Goal: Find specific page/section: Find specific page/section

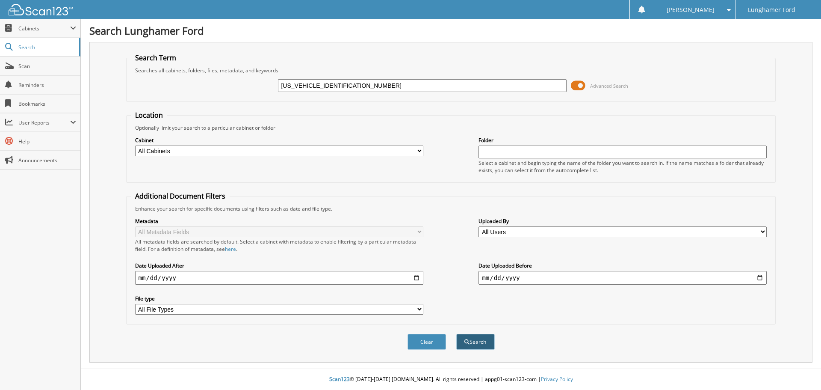
type input "[US_VEHICLE_IDENTIFICATION_NUMBER]"
click at [477, 337] on button "Search" at bounding box center [475, 342] width 38 height 16
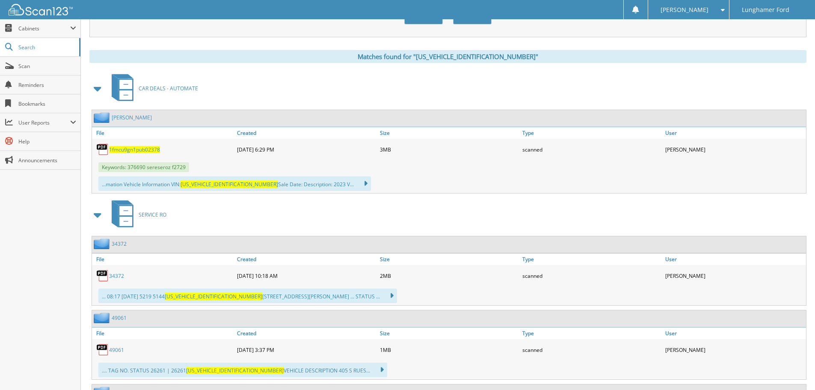
scroll to position [470, 0]
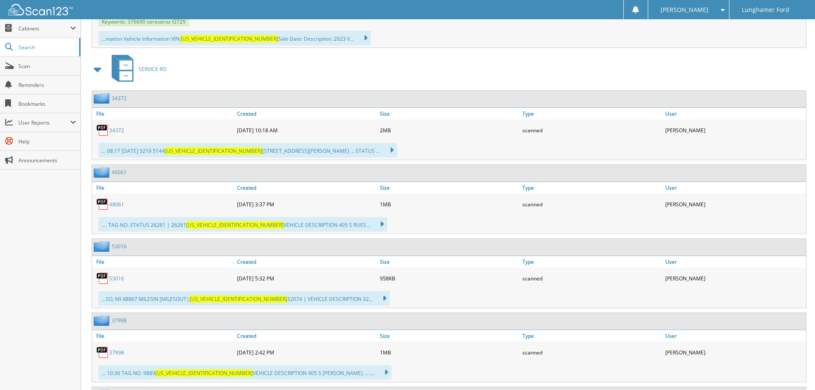
click at [118, 100] on link "34372" at bounding box center [119, 98] width 15 height 7
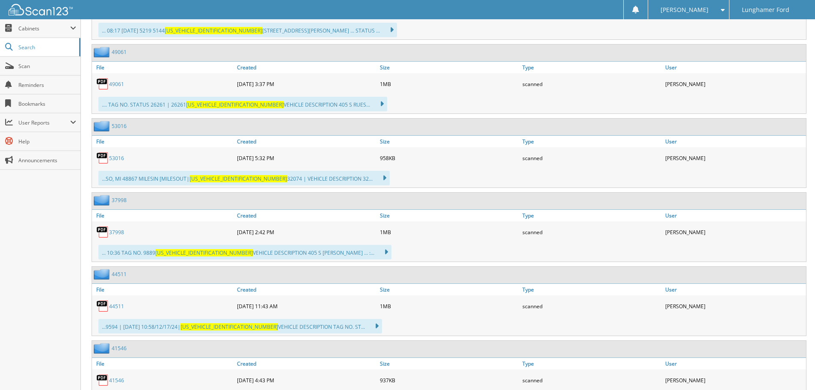
scroll to position [637, 0]
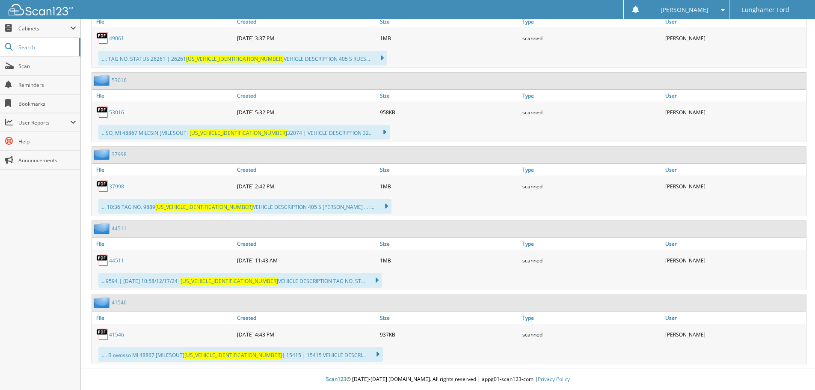
click at [124, 301] on link "41546" at bounding box center [119, 301] width 15 height 7
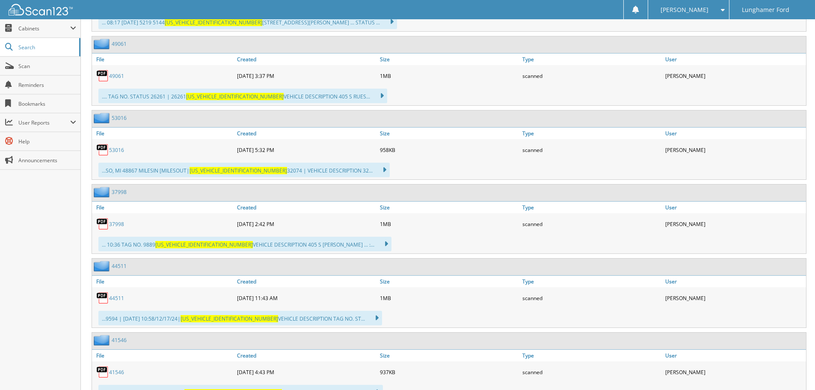
scroll to position [637, 0]
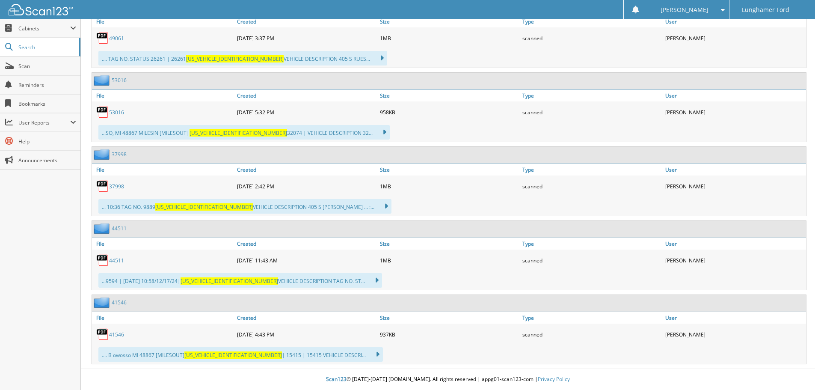
click at [121, 227] on link "44511" at bounding box center [119, 227] width 15 height 7
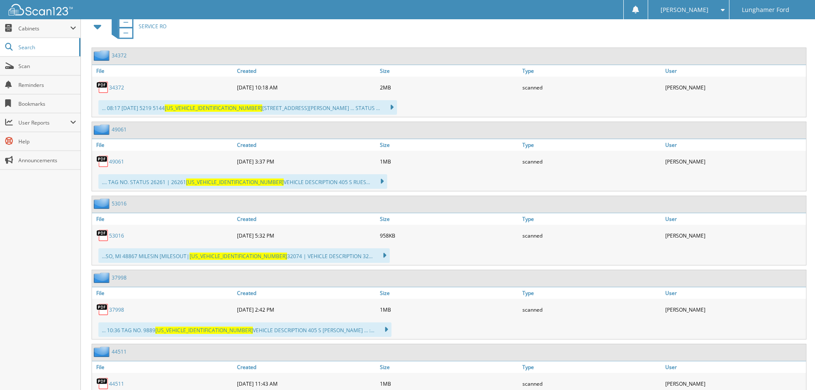
scroll to position [637, 0]
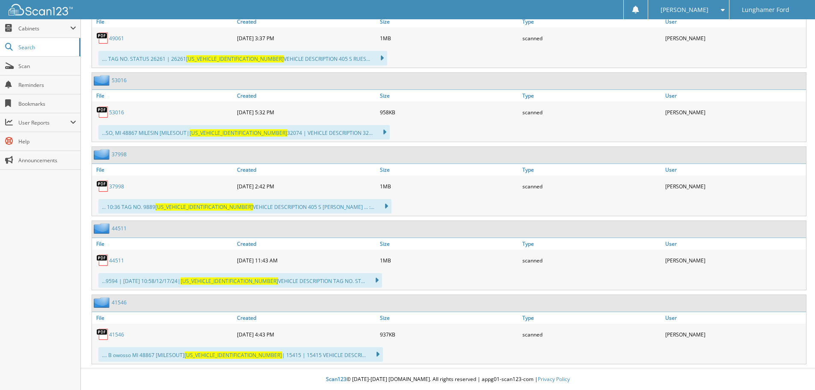
click at [118, 152] on link "37998" at bounding box center [119, 154] width 15 height 7
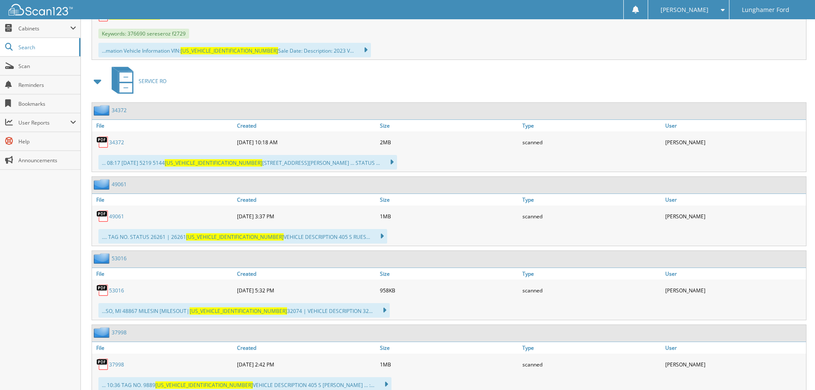
scroll to position [556, 0]
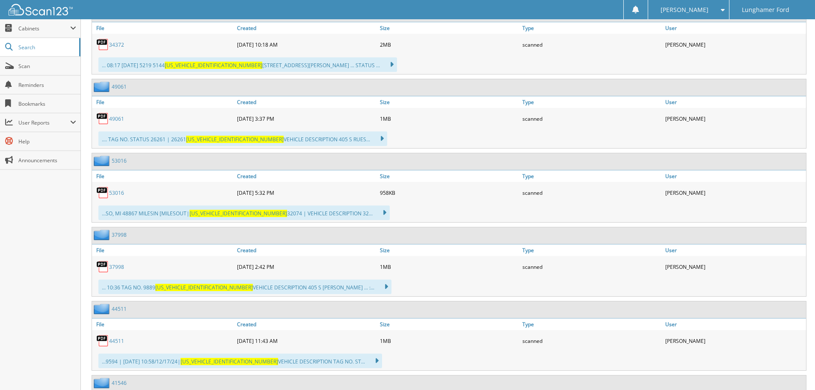
click at [116, 161] on link "53016" at bounding box center [119, 160] width 15 height 7
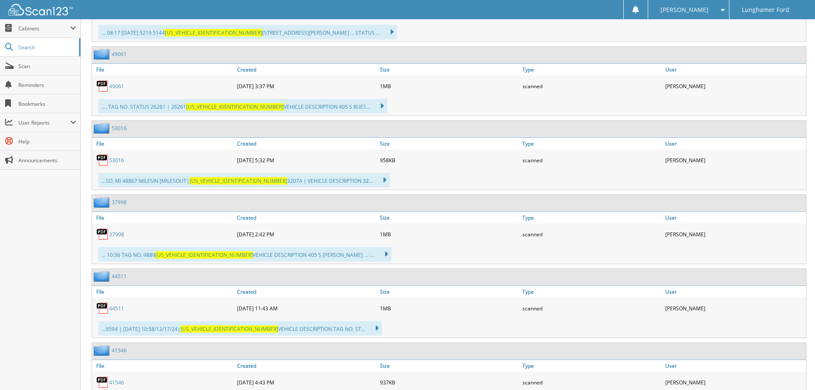
scroll to position [599, 0]
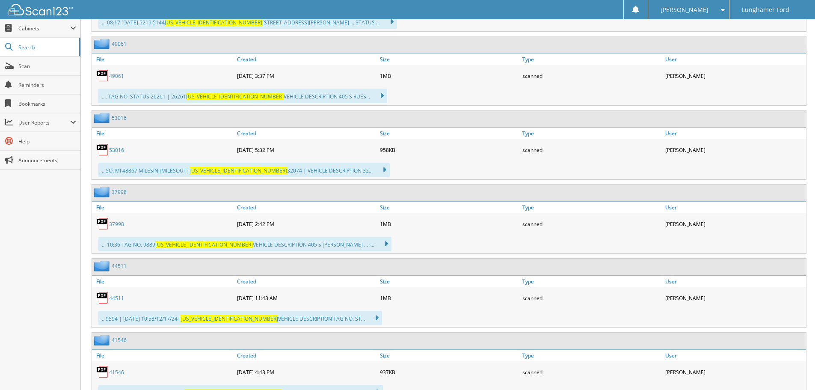
click at [118, 46] on link "49061" at bounding box center [119, 43] width 15 height 7
